Goal: Answer question/provide support

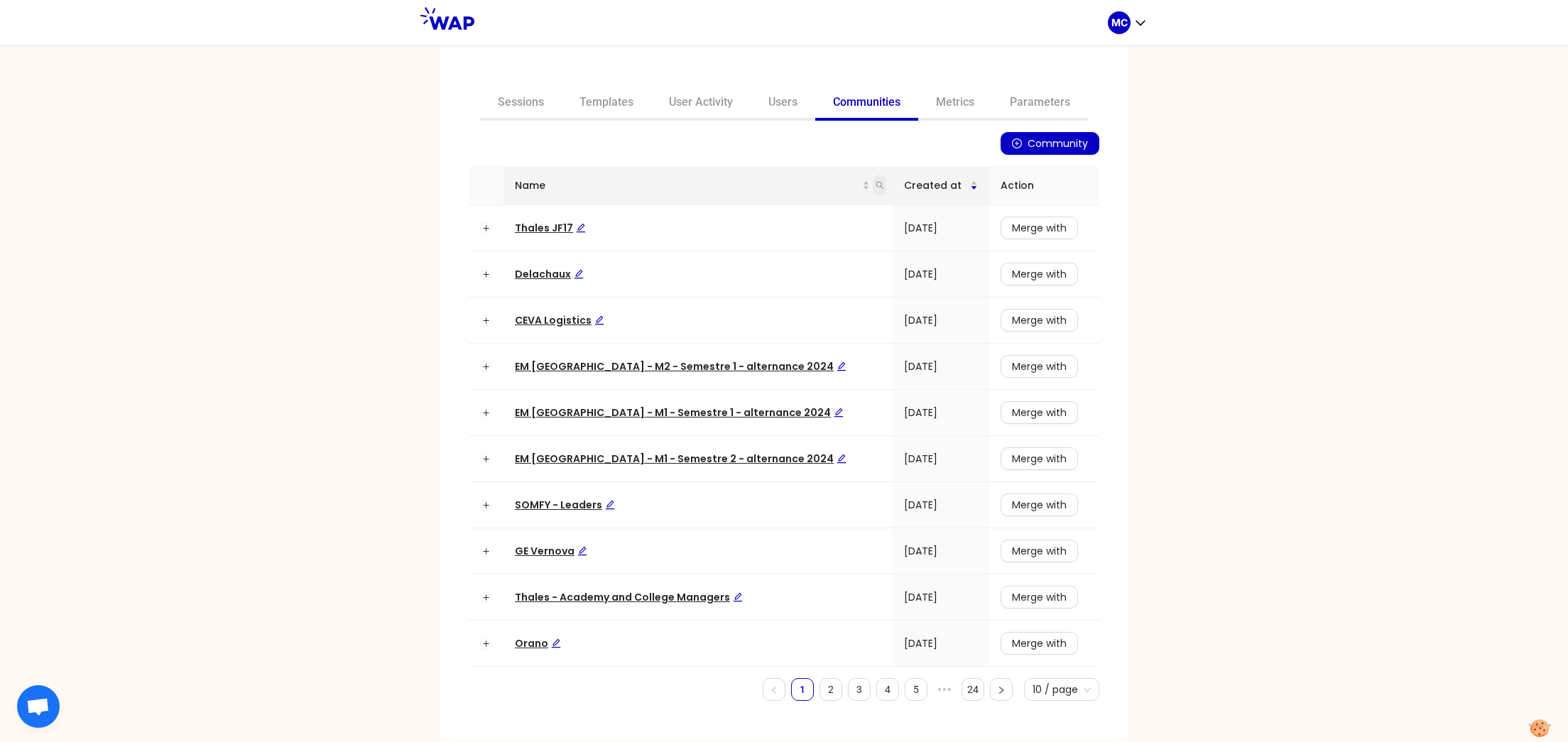
click at [876, 182] on icon "search" at bounding box center [879, 185] width 8 height 8
type input "dir"
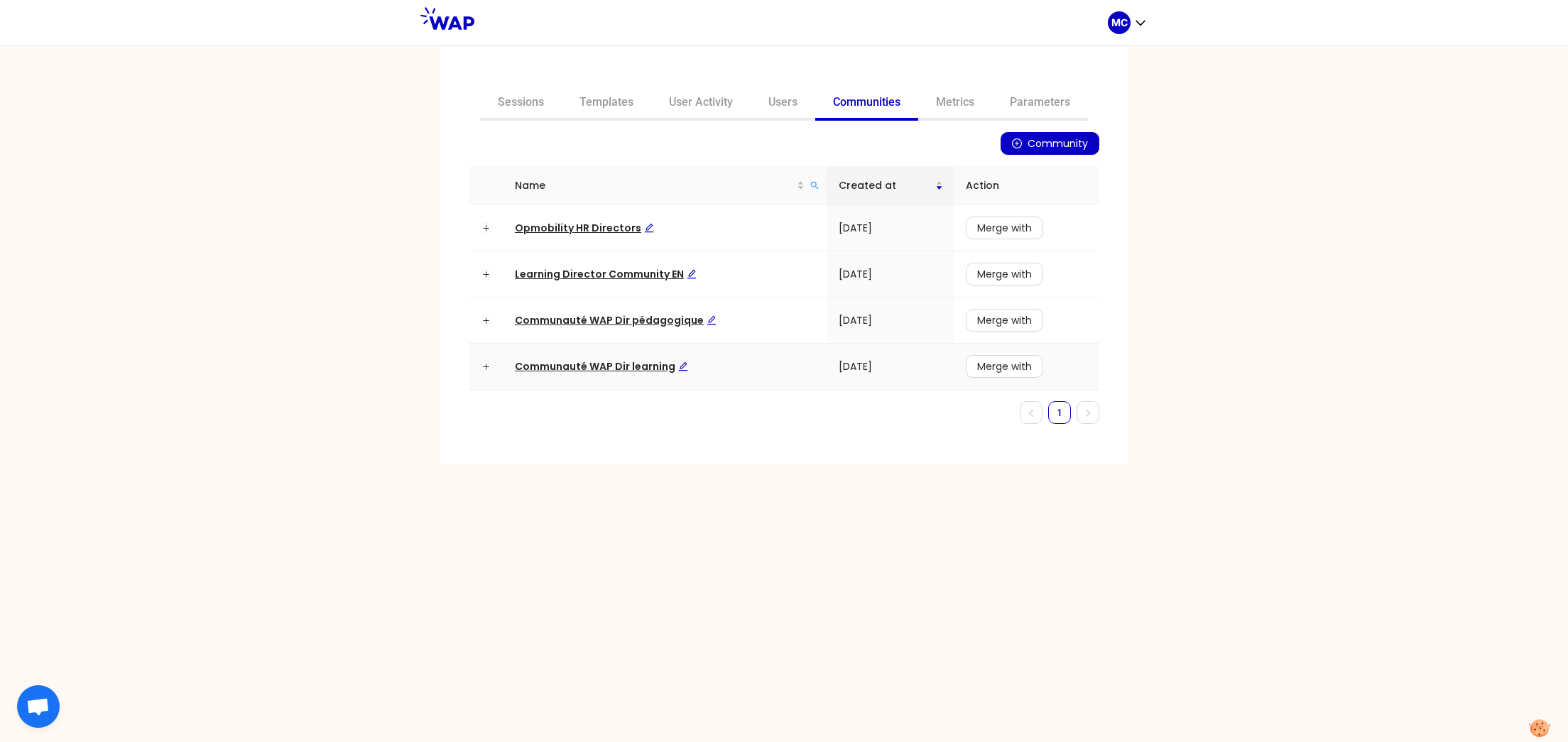
click at [602, 371] on span "Communauté WAP Dir learning" at bounding box center [601, 366] width 173 height 14
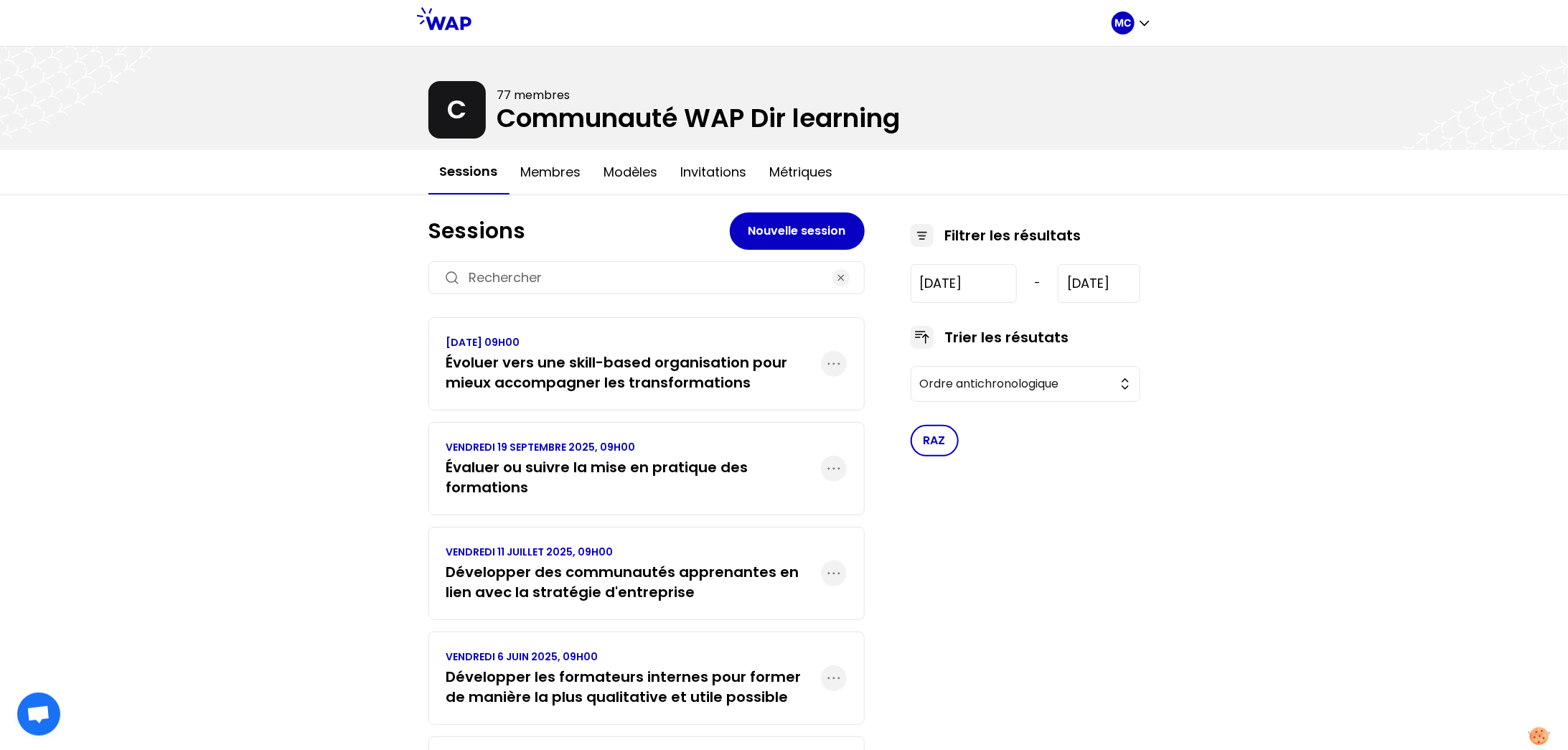
click at [628, 466] on h3 "Évaluer ou suivre la mise en pratique des formations" at bounding box center [634, 477] width 374 height 40
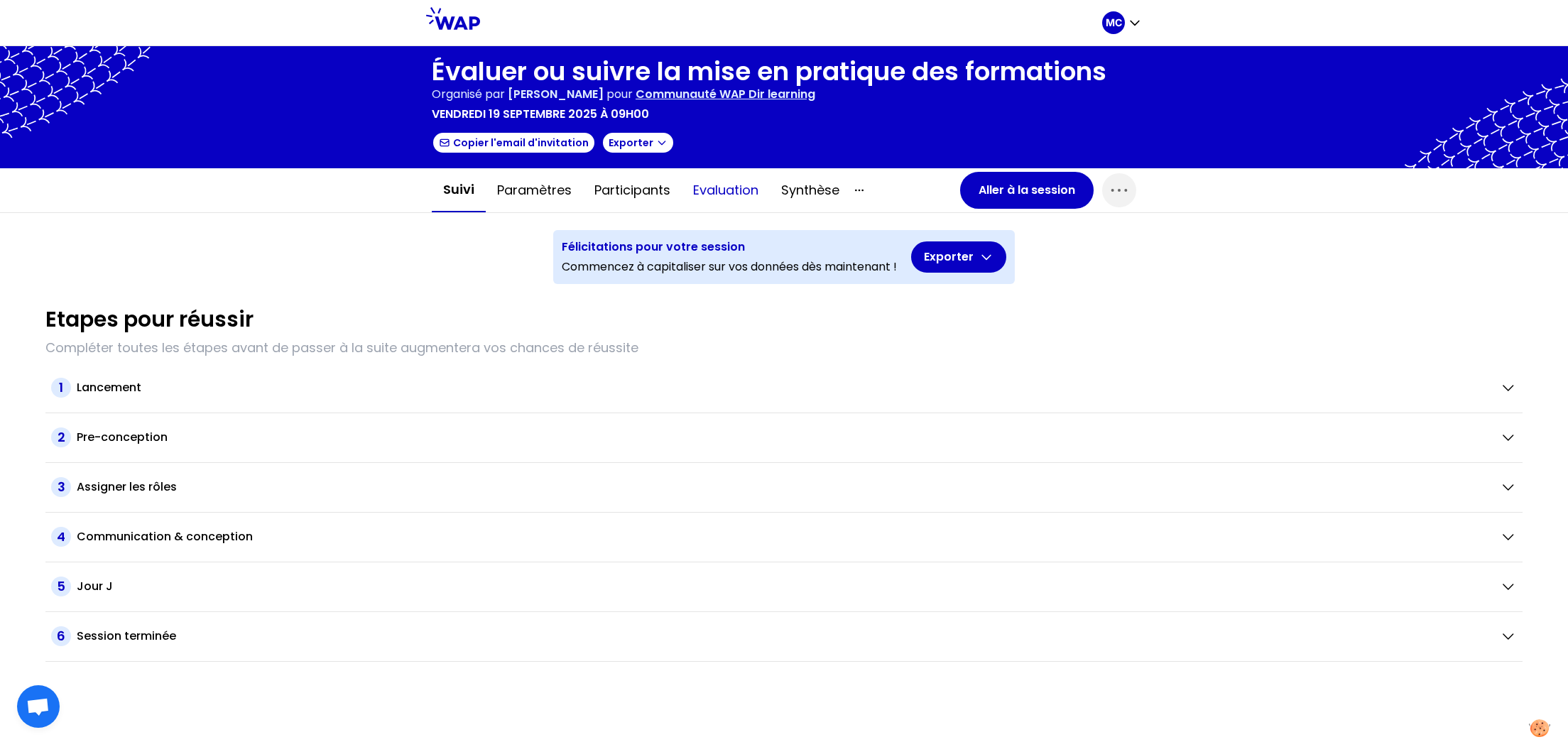
click at [744, 178] on button "Evaluation" at bounding box center [726, 191] width 88 height 43
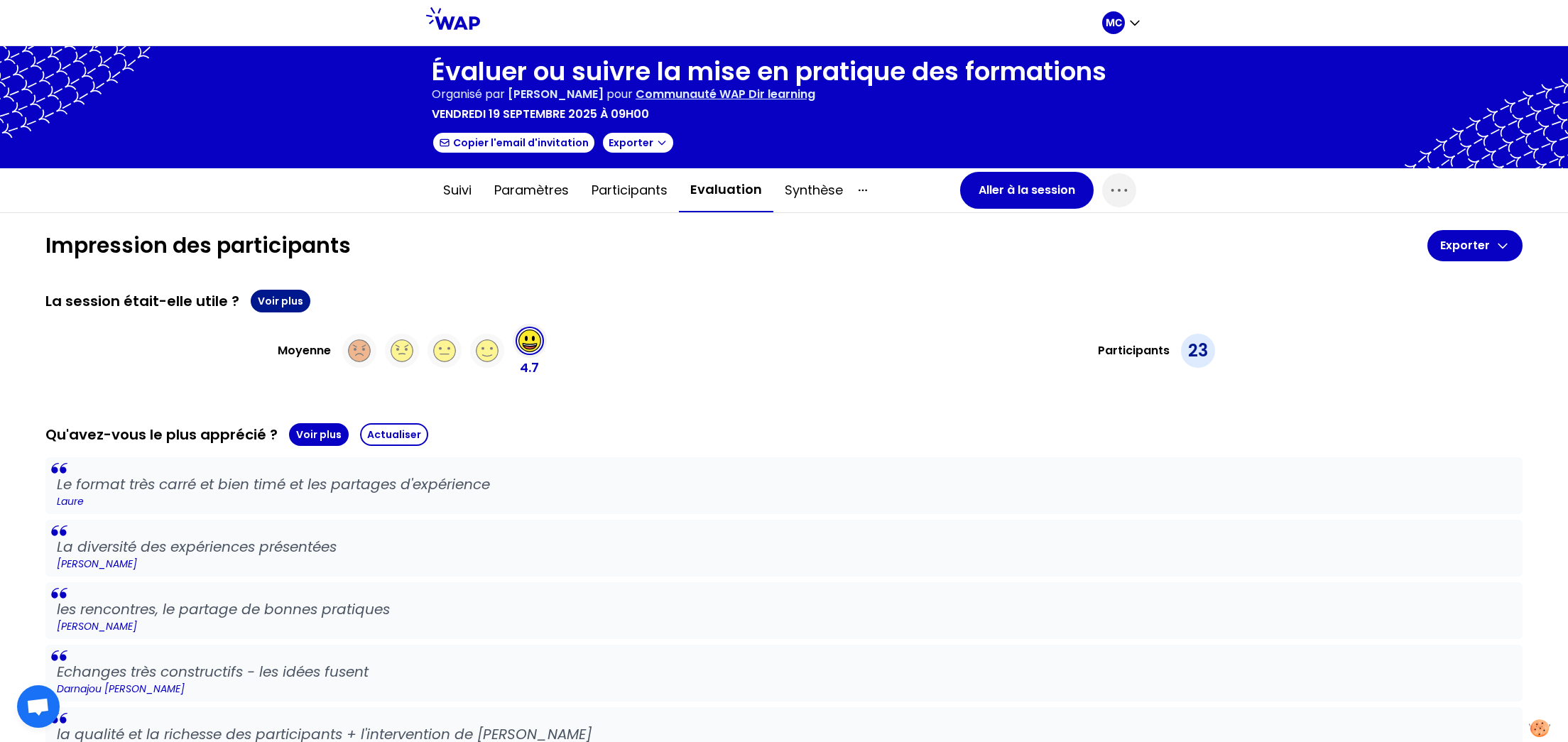
click at [263, 303] on button "Voir plus" at bounding box center [280, 301] width 60 height 22
